Goal: Information Seeking & Learning: Learn about a topic

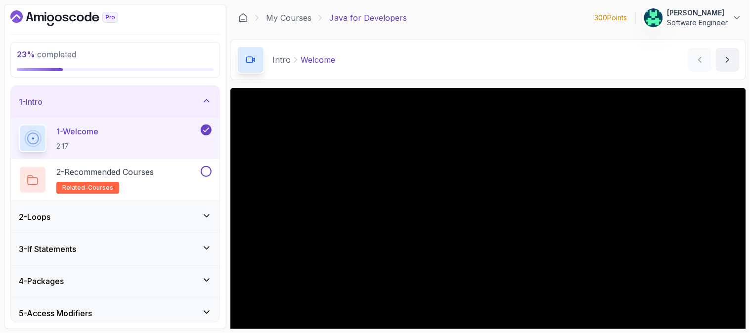
click at [203, 98] on icon at bounding box center [207, 101] width 10 height 10
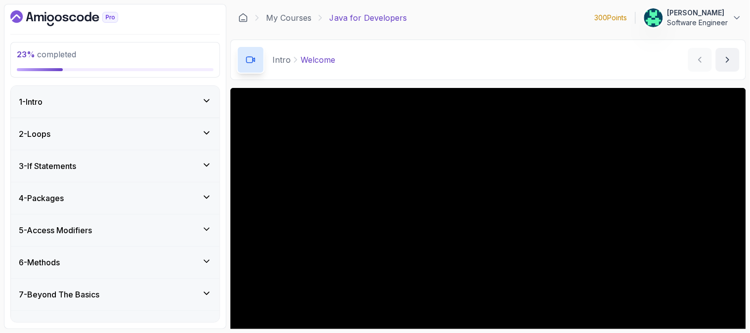
click at [180, 253] on div "6 - Methods" at bounding box center [115, 263] width 209 height 32
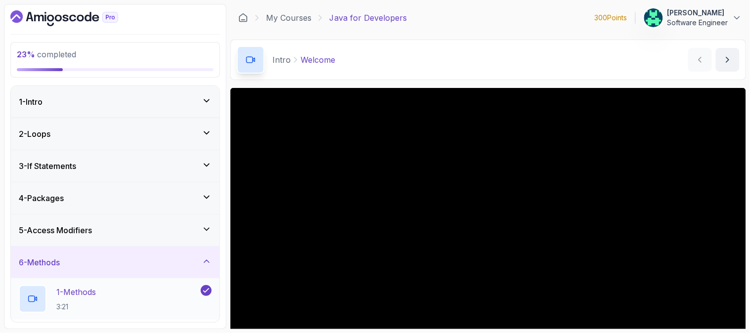
click at [126, 301] on div "1 - Methods 3:21" at bounding box center [109, 299] width 180 height 28
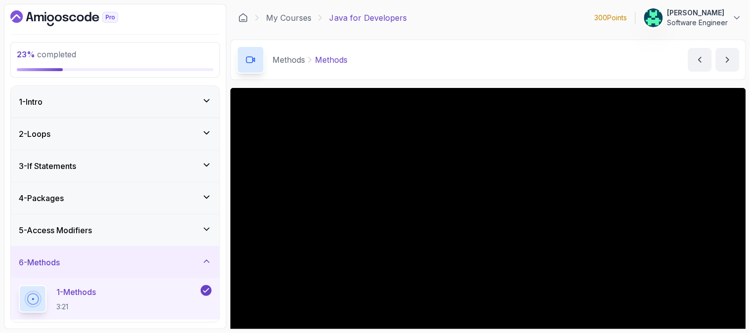
click at [411, 53] on div "Methods Methods Methods by nelson" at bounding box center [489, 60] width 516 height 41
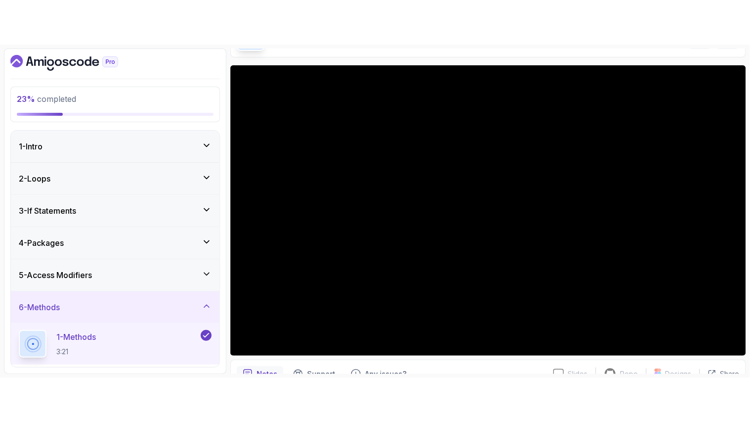
scroll to position [88, 0]
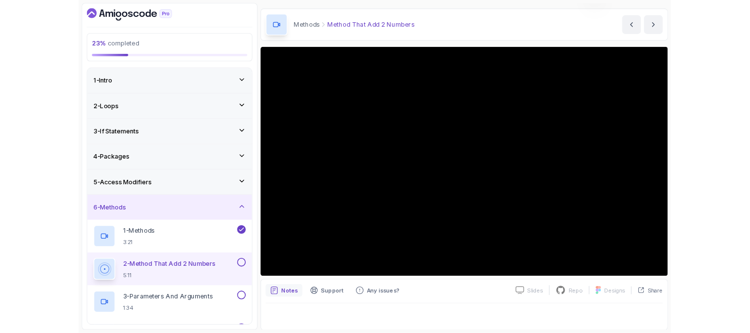
scroll to position [88, 0]
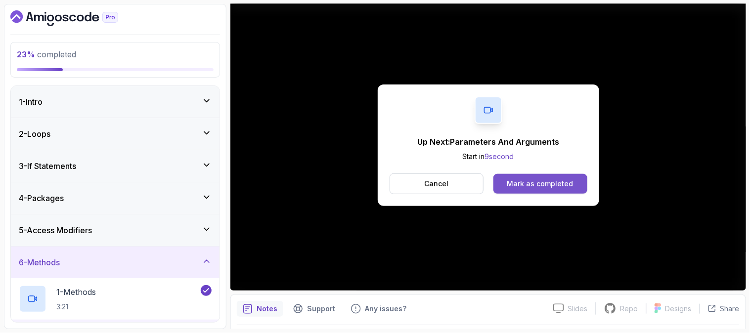
click at [515, 182] on div "Mark as completed" at bounding box center [541, 184] width 66 height 10
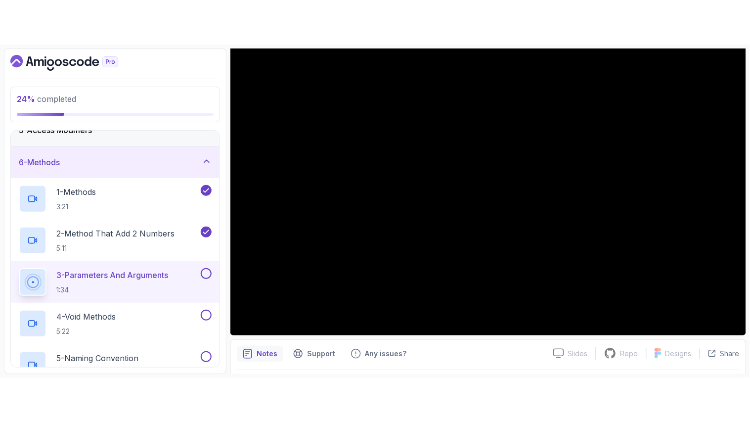
scroll to position [165, 0]
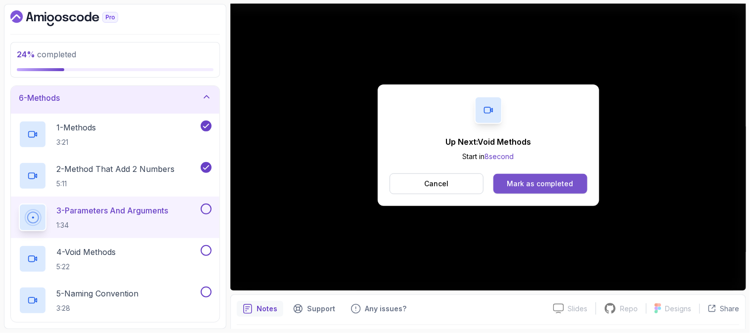
click at [553, 182] on div "Mark as completed" at bounding box center [541, 184] width 66 height 10
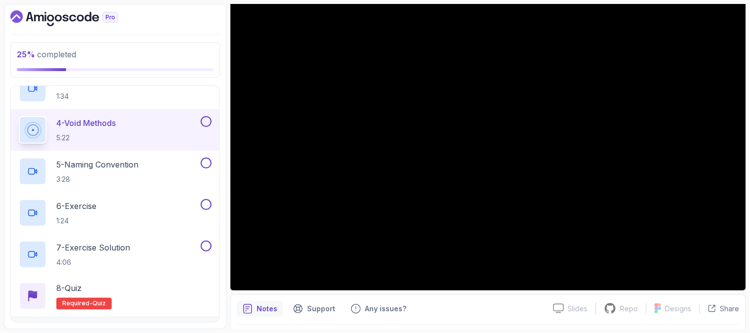
scroll to position [275, 0]
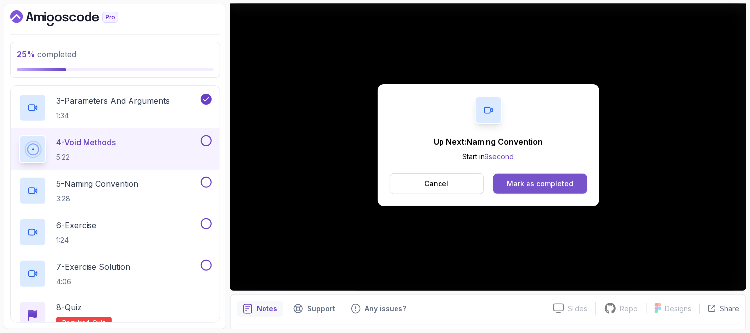
click at [533, 185] on div "Mark as completed" at bounding box center [541, 184] width 66 height 10
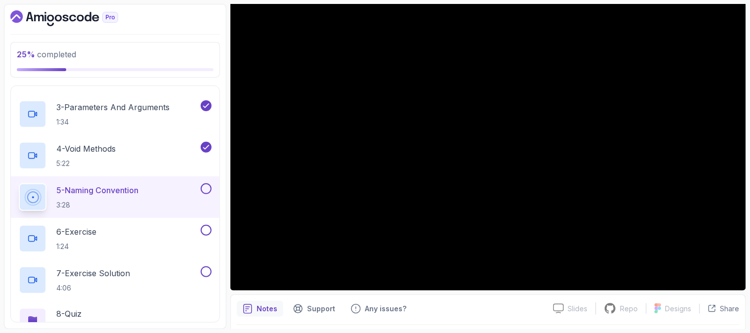
scroll to position [268, 0]
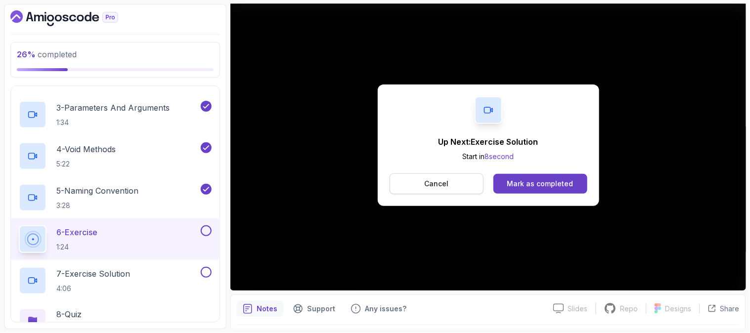
click at [436, 181] on p "Cancel" at bounding box center [436, 184] width 24 height 10
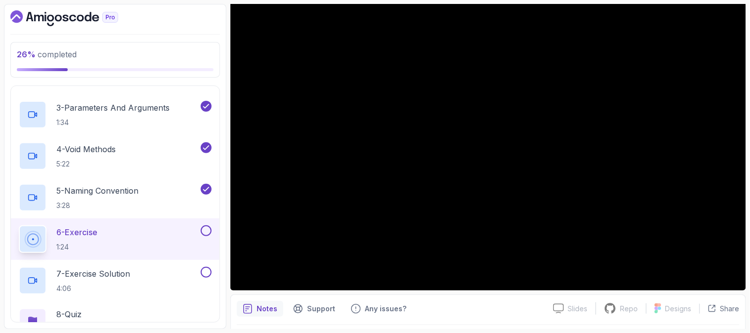
click at [97, 230] on p "6 - Exercise" at bounding box center [76, 233] width 41 height 12
click at [188, 234] on div "6 - Exercise 1:24" at bounding box center [109, 240] width 180 height 28
click at [121, 235] on div "6 - Exercise 1:24" at bounding box center [109, 240] width 180 height 28
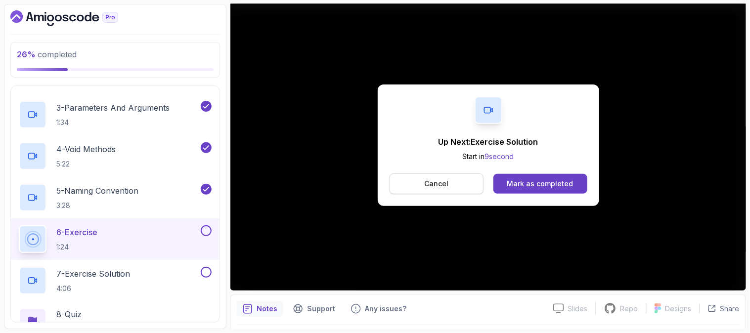
click at [428, 181] on p "Cancel" at bounding box center [436, 184] width 24 height 10
click at [557, 185] on div "Mark as completed" at bounding box center [541, 184] width 66 height 10
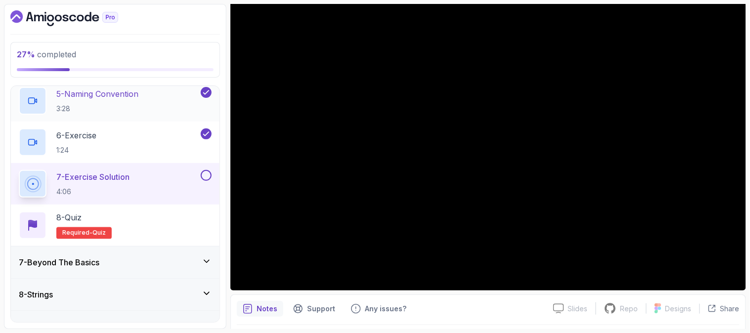
scroll to position [377, 0]
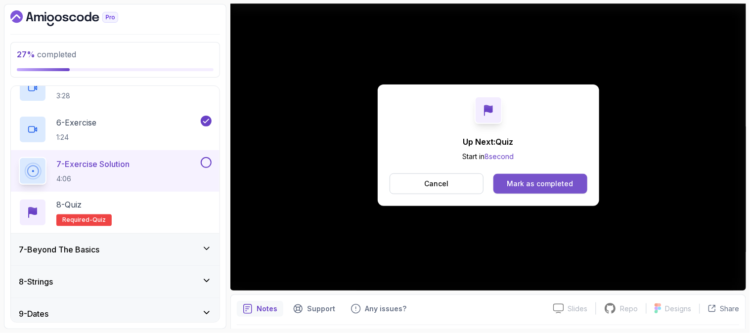
click at [549, 184] on div "Mark as completed" at bounding box center [541, 184] width 66 height 10
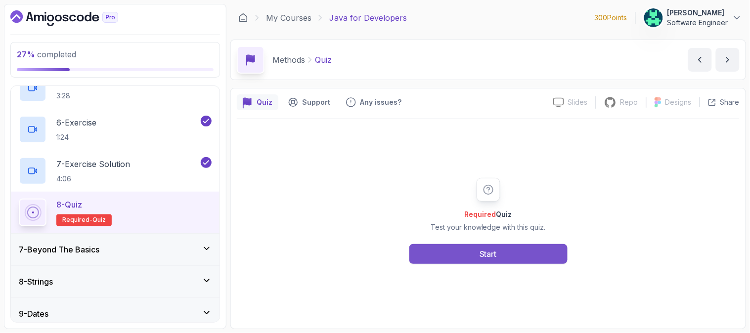
click at [480, 251] on div "Start" at bounding box center [488, 254] width 17 height 12
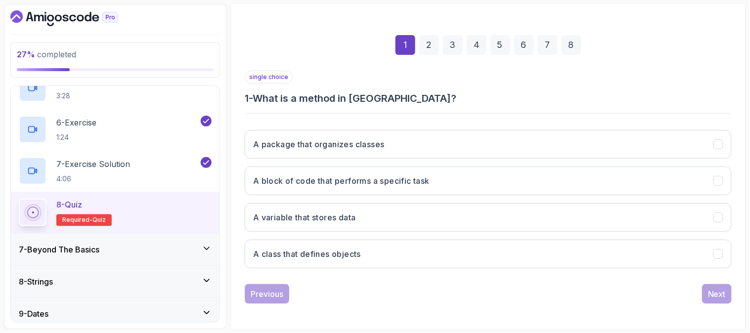
scroll to position [124, 0]
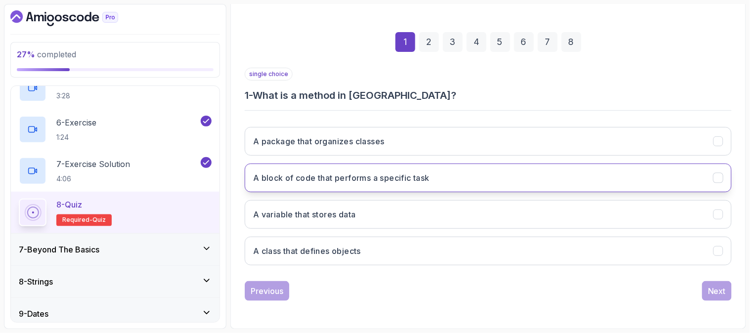
click at [483, 179] on button "A block of code that performs a specific task" at bounding box center [488, 178] width 487 height 29
click at [719, 290] on div "Next" at bounding box center [717, 291] width 18 height 12
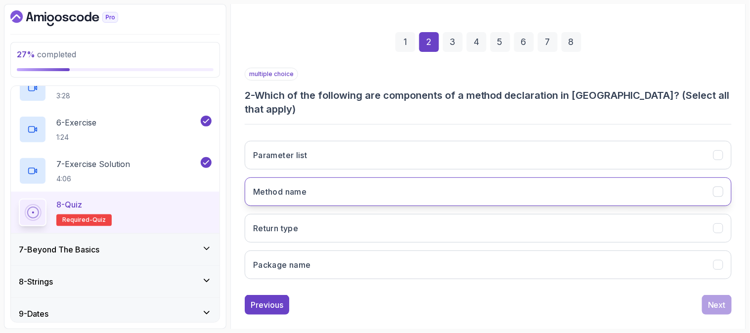
click at [448, 180] on button "Method name" at bounding box center [488, 192] width 487 height 29
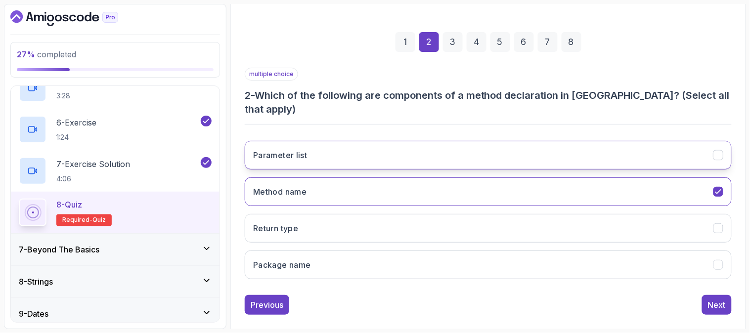
click at [437, 142] on button "Parameter list" at bounding box center [488, 155] width 487 height 29
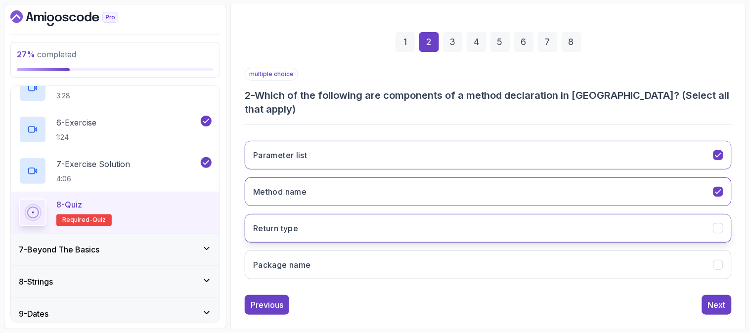
click at [433, 214] on button "Return type" at bounding box center [488, 228] width 487 height 29
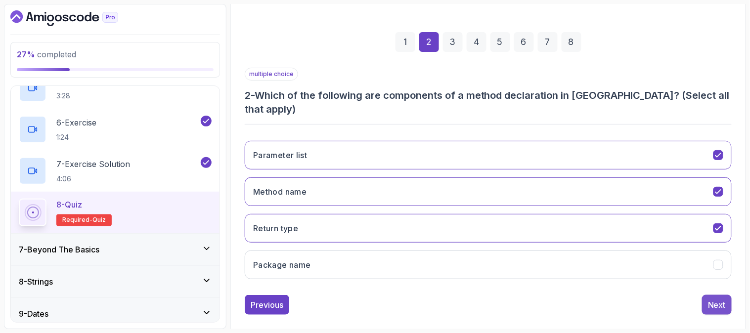
click at [719, 299] on div "Next" at bounding box center [717, 305] width 18 height 12
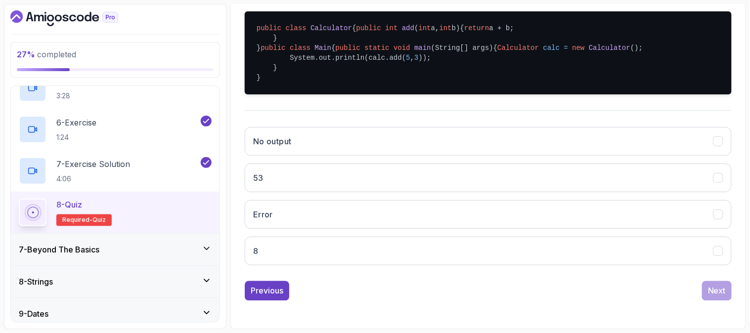
scroll to position [280, 0]
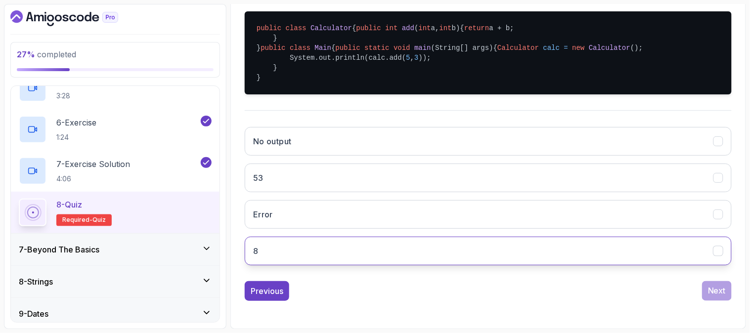
click at [383, 248] on button "8" at bounding box center [488, 251] width 487 height 29
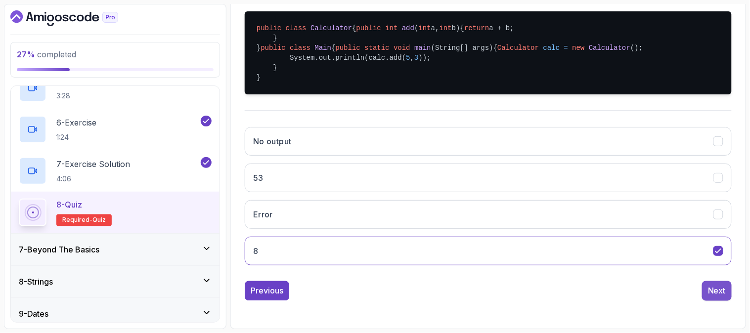
click at [719, 294] on div "Next" at bounding box center [717, 291] width 18 height 12
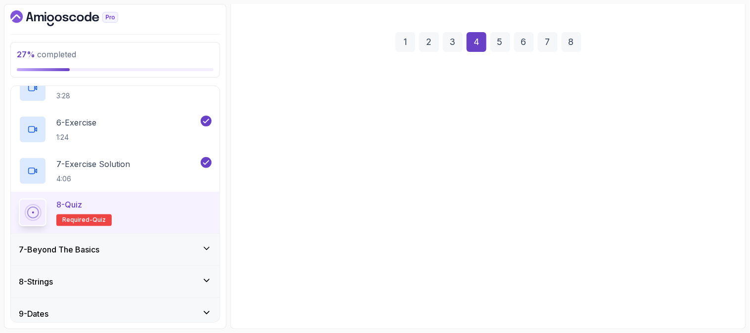
scroll to position [124, 0]
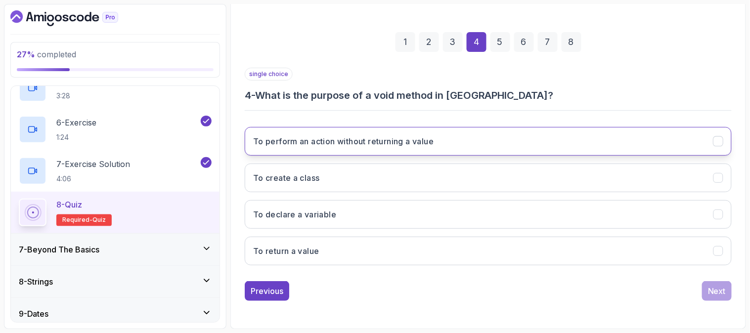
click at [508, 144] on button "To perform an action without returning a value" at bounding box center [488, 141] width 487 height 29
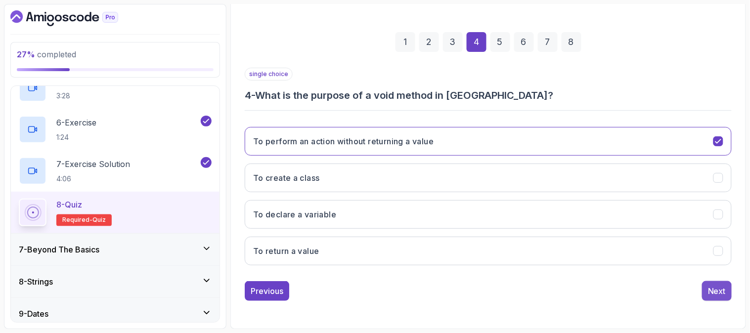
click at [719, 295] on div "Next" at bounding box center [717, 291] width 18 height 12
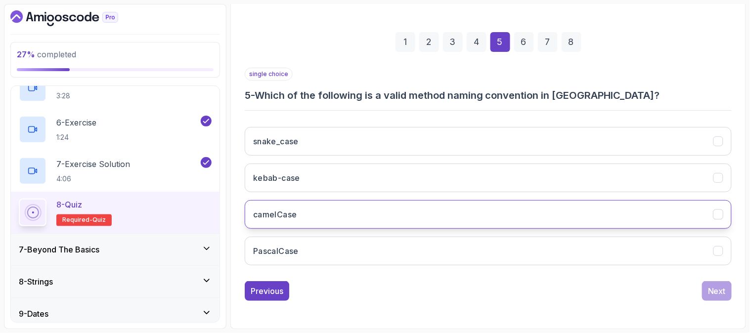
click at [509, 210] on button "camelCase" at bounding box center [488, 214] width 487 height 29
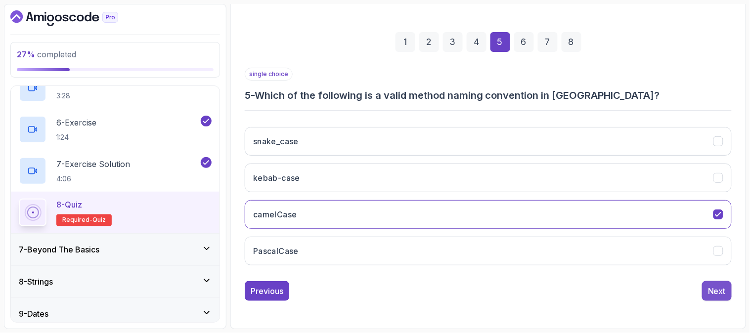
click at [714, 293] on div "Next" at bounding box center [717, 291] width 18 height 12
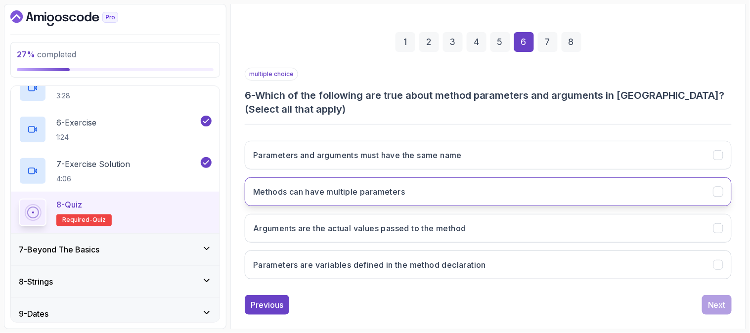
click at [698, 190] on button "Methods can have multiple parameters" at bounding box center [488, 192] width 487 height 29
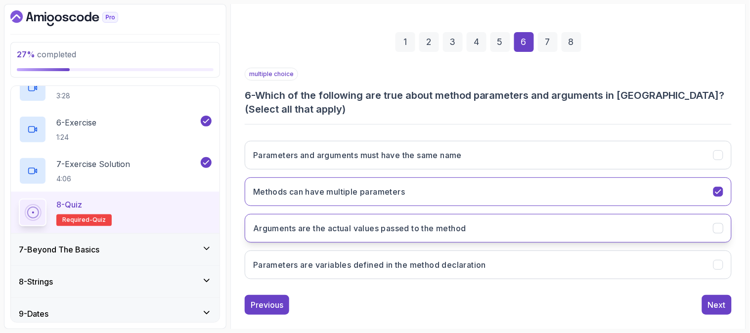
click at [640, 221] on button "Arguments are the actual values passed to the method" at bounding box center [488, 228] width 487 height 29
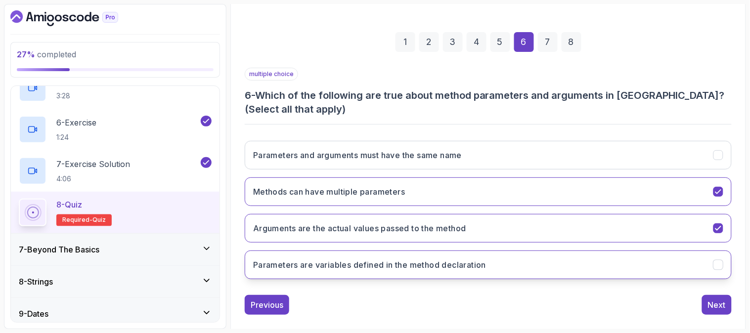
click at [616, 264] on button "Parameters are variables defined in the method declaration" at bounding box center [488, 265] width 487 height 29
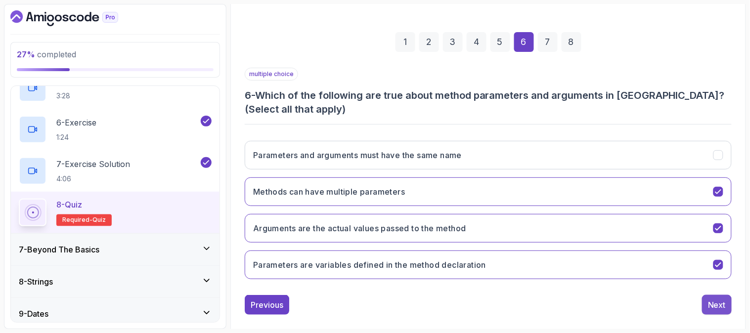
click at [720, 308] on div "Next" at bounding box center [717, 305] width 18 height 12
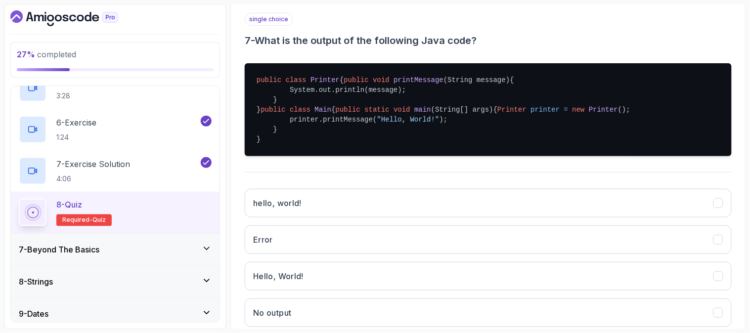
scroll to position [234, 0]
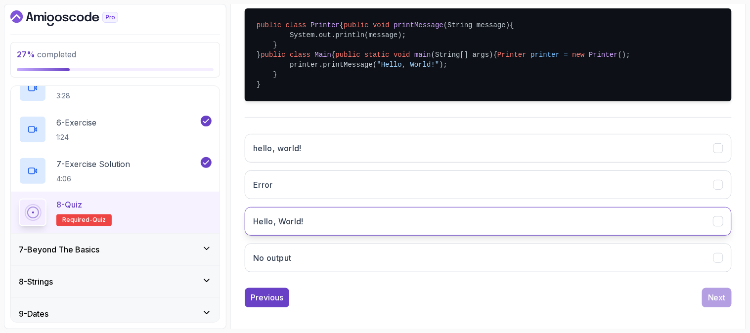
click at [364, 236] on button "Hello, World!" at bounding box center [488, 221] width 487 height 29
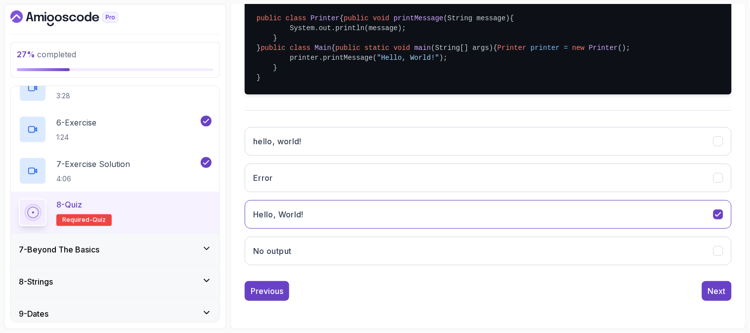
scroll to position [280, 0]
click at [716, 288] on div "Next" at bounding box center [717, 291] width 18 height 12
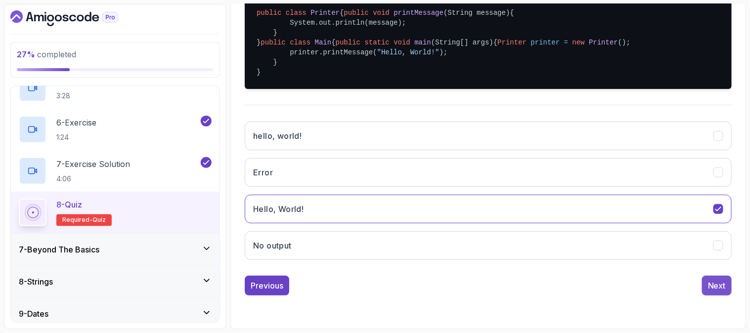
scroll to position [124, 0]
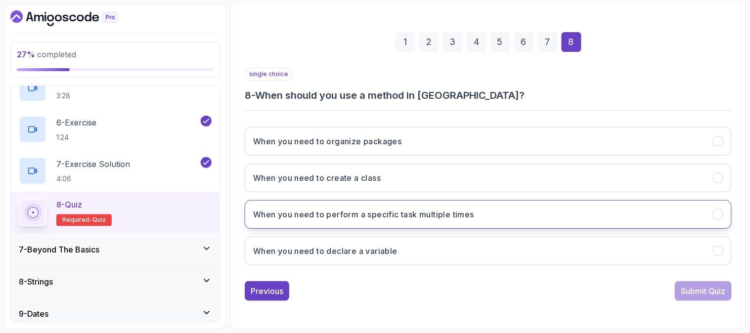
click at [513, 218] on button "When you need to perform a specific task multiple times" at bounding box center [488, 214] width 487 height 29
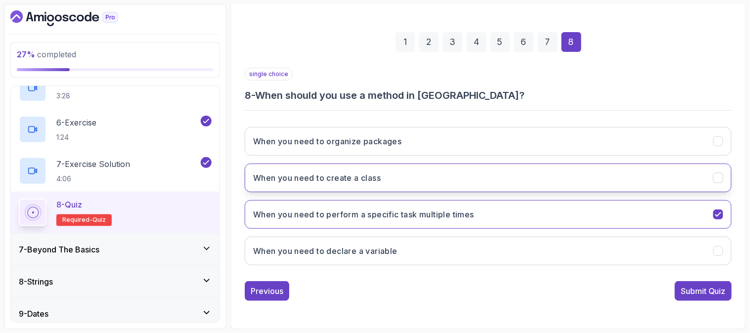
click at [434, 181] on button "When you need to create a class" at bounding box center [488, 178] width 487 height 29
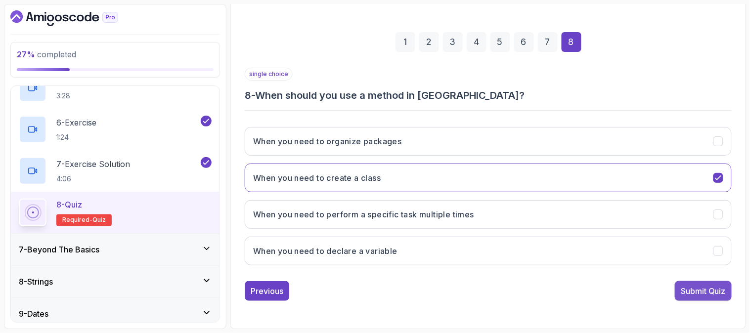
click at [699, 294] on div "Submit Quiz" at bounding box center [703, 291] width 45 height 12
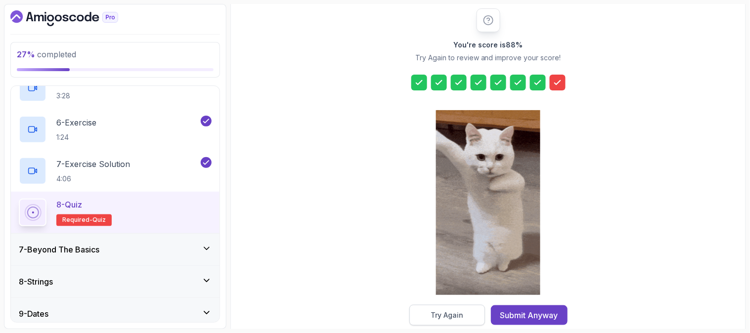
click at [465, 313] on button "Try Again" at bounding box center [448, 315] width 76 height 21
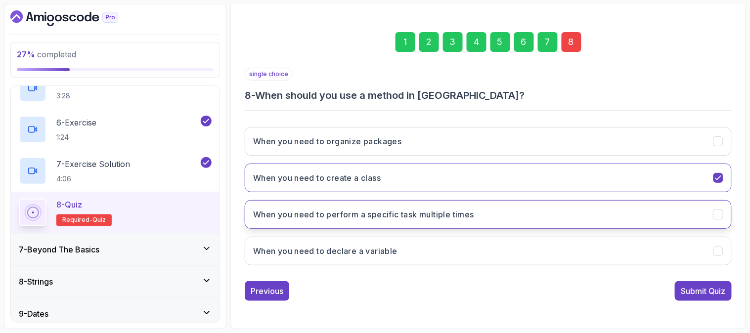
click at [502, 215] on button "When you need to perform a specific task multiple times" at bounding box center [488, 214] width 487 height 29
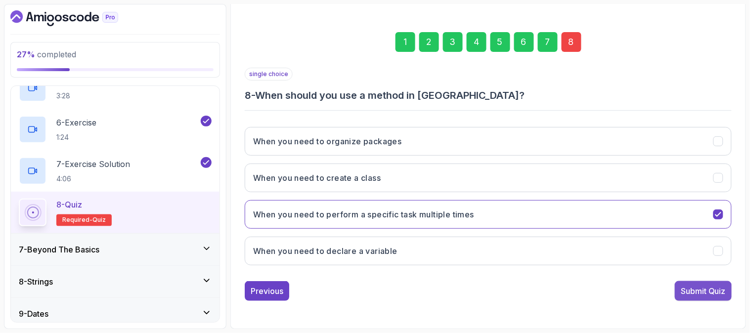
click at [704, 293] on div "Submit Quiz" at bounding box center [703, 291] width 45 height 12
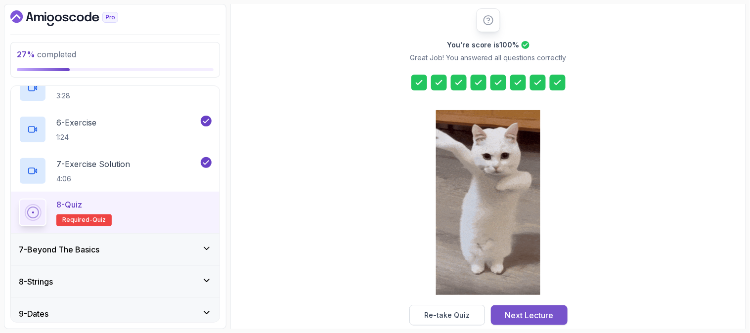
click at [524, 316] on div "Next Lecture" at bounding box center [529, 316] width 48 height 12
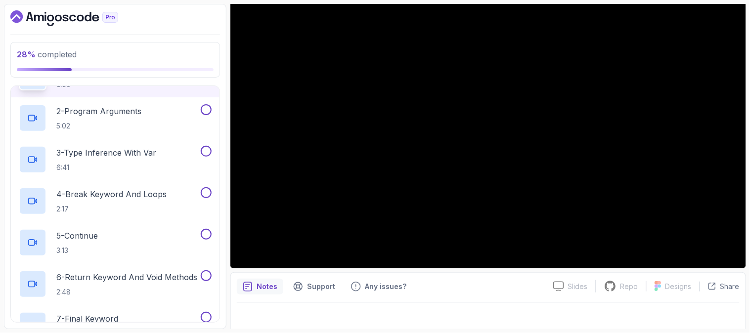
scroll to position [145, 0]
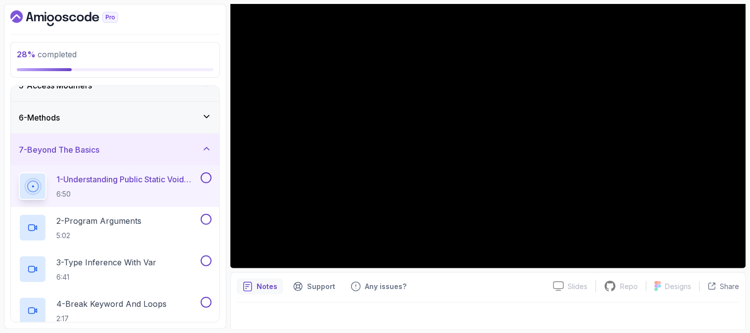
click at [198, 145] on div "7 - Beyond The Basics" at bounding box center [115, 150] width 193 height 12
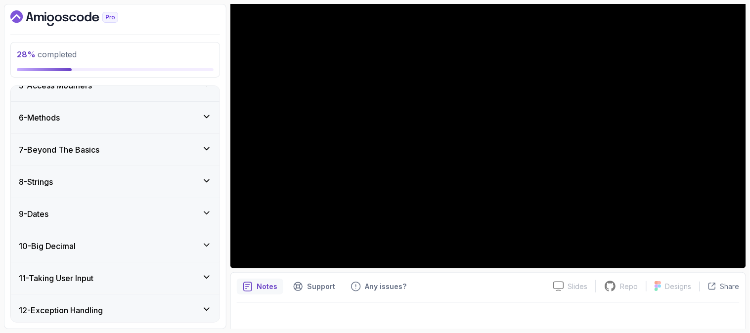
click at [202, 146] on icon at bounding box center [207, 149] width 10 height 10
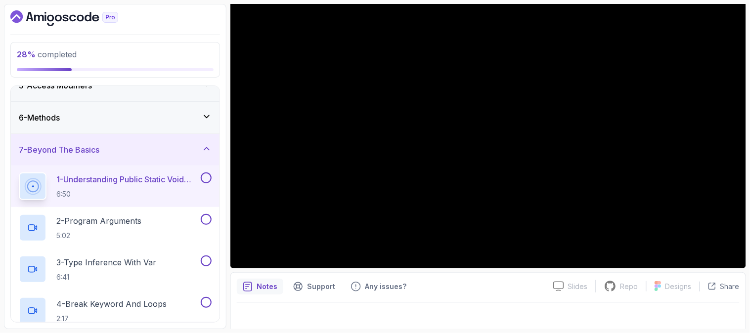
click at [2, 64] on section "28 % completed 1 - Intro 2 - Loops 3 - If Statements 4 - Packages 5 - Access Mo…" at bounding box center [375, 166] width 750 height 333
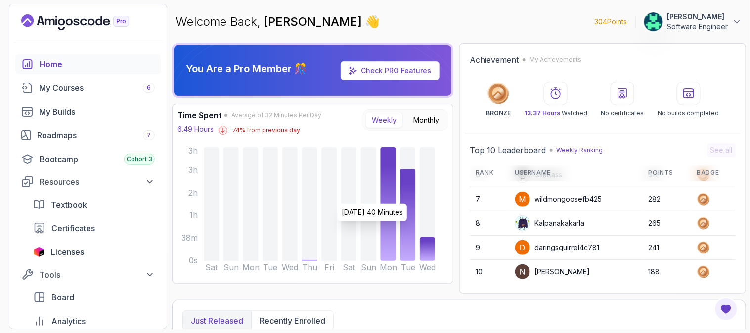
click at [720, 19] on p "[PERSON_NAME]" at bounding box center [698, 17] width 61 height 10
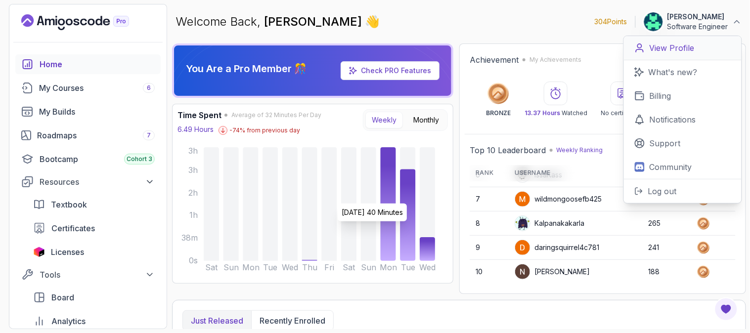
click at [694, 48] on p "View Profile" at bounding box center [672, 48] width 45 height 12
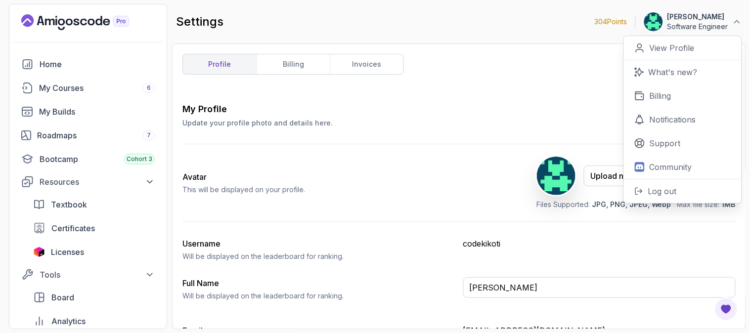
click at [388, 122] on div "My Profile Update your profile photo and details here. Save" at bounding box center [460, 115] width 554 height 26
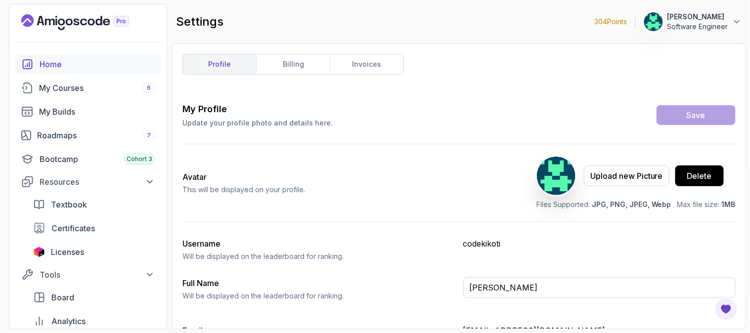
click at [62, 64] on div "Home" at bounding box center [97, 64] width 115 height 12
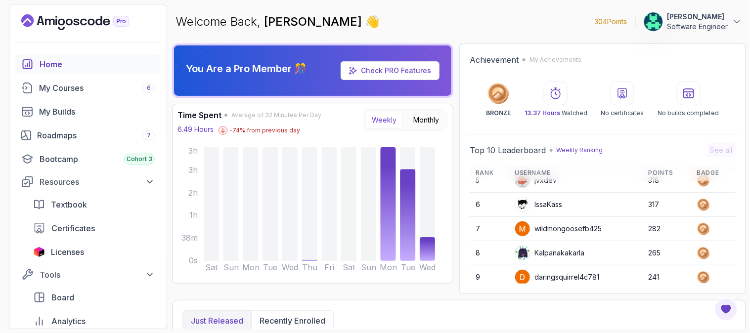
scroll to position [140, 0]
